Goal: Information Seeking & Learning: Check status

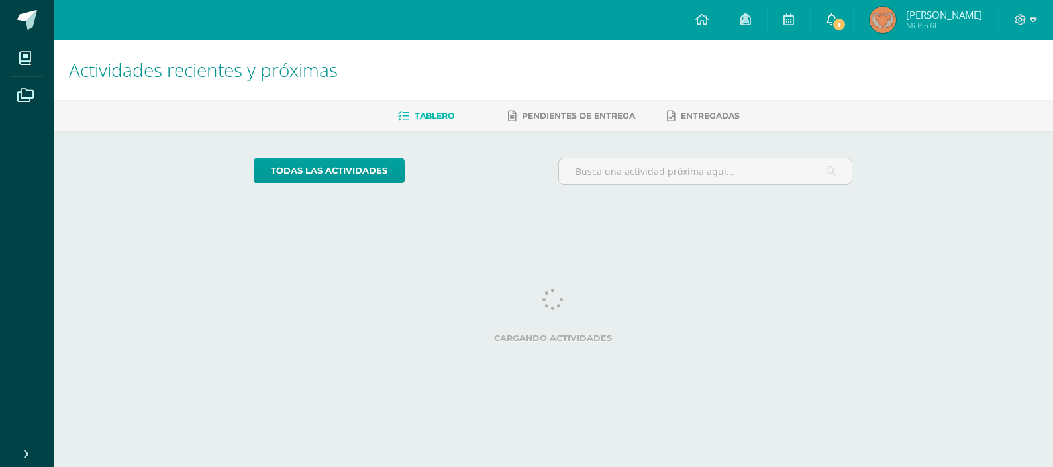
click at [835, 23] on span "1" at bounding box center [839, 24] width 15 height 15
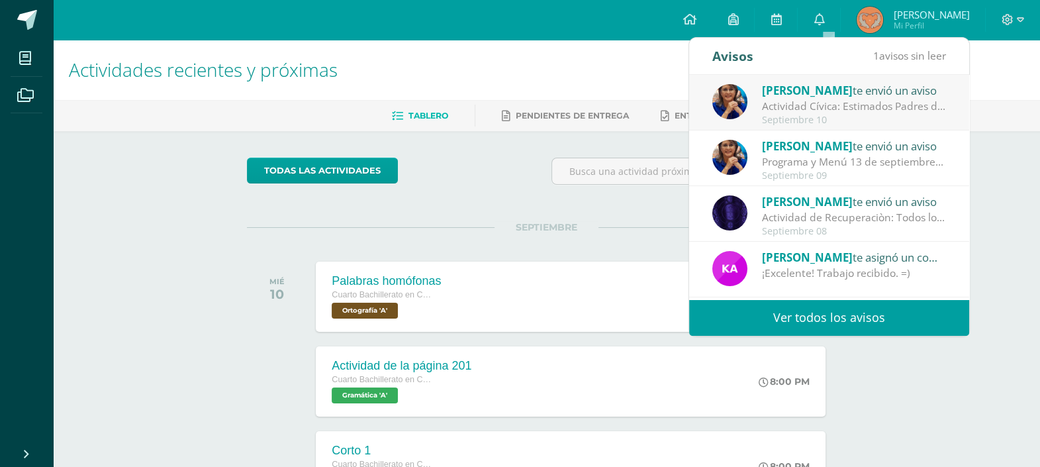
click at [884, 97] on div "[PERSON_NAME] te envió un aviso" at bounding box center [854, 89] width 184 height 17
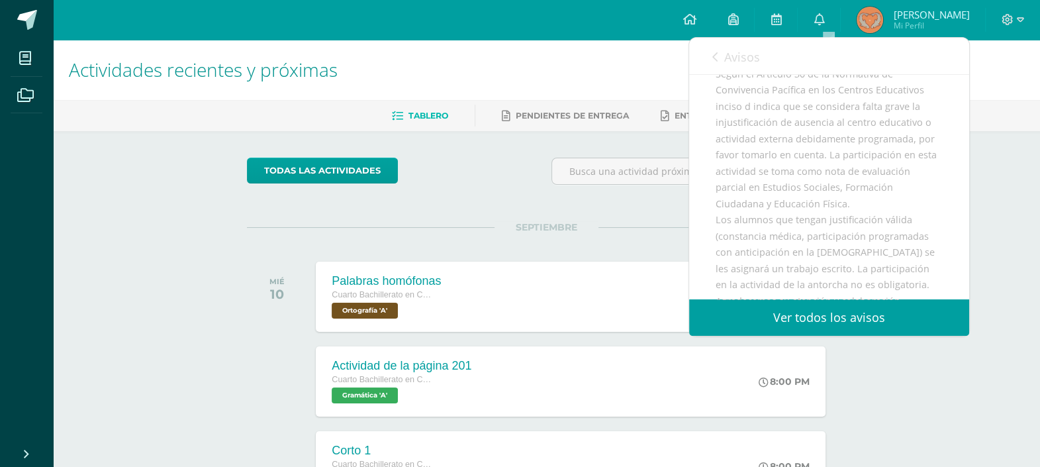
scroll to position [152, 0]
click at [973, 386] on div "Actividades recientes y próximas Tablero Pendientes de entrega Entregadas todas…" at bounding box center [546, 439] width 987 height 799
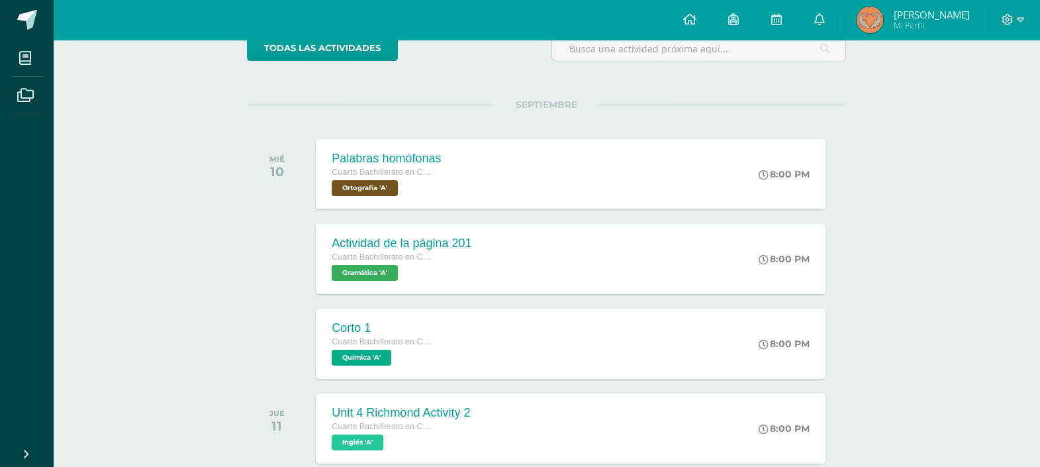
scroll to position [0, 0]
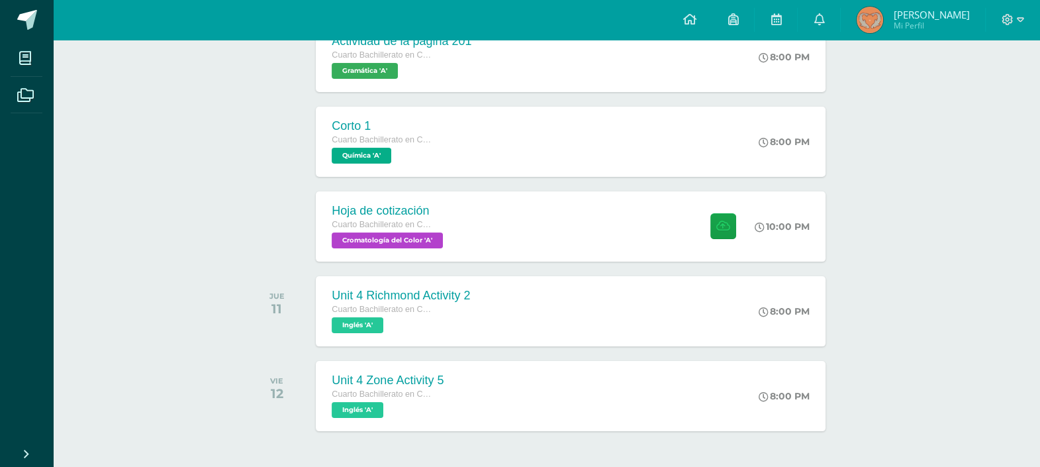
scroll to position [330, 0]
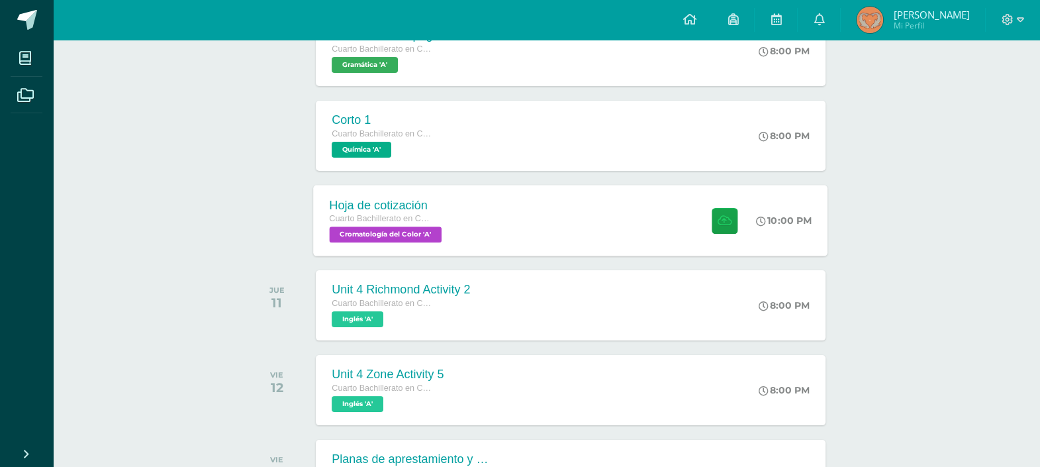
click at [593, 205] on div "Hoja de cotización Cuarto Bachillerato en CCLL en Diseño Grafico Cromatología d…" at bounding box center [571, 220] width 515 height 71
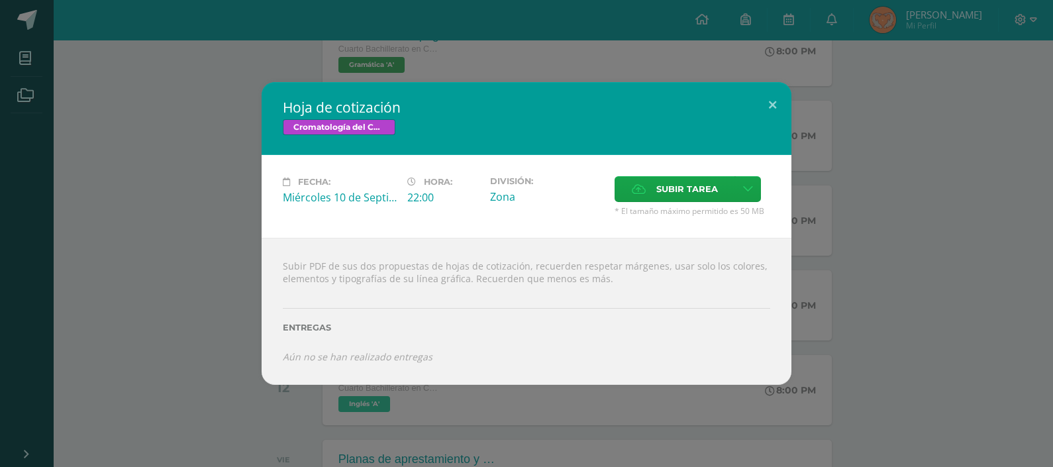
click at [845, 207] on div "Hoja de cotización Cromatología del Color Fecha: Miércoles 10 de Septiembre Hor…" at bounding box center [526, 233] width 1042 height 302
